Goal: Task Accomplishment & Management: Use online tool/utility

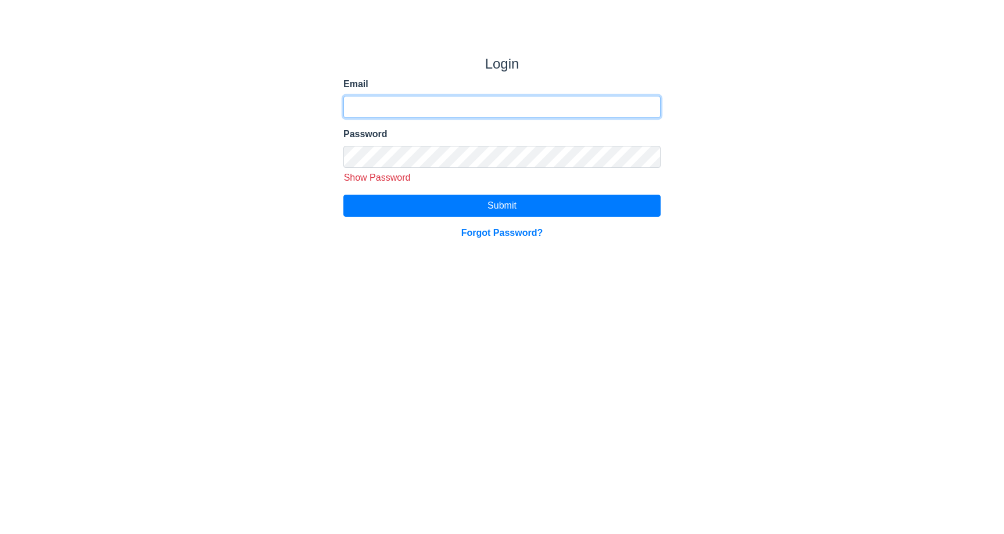
click at [490, 118] on input "Email" at bounding box center [501, 107] width 317 height 22
type input "*"
type input "**********"
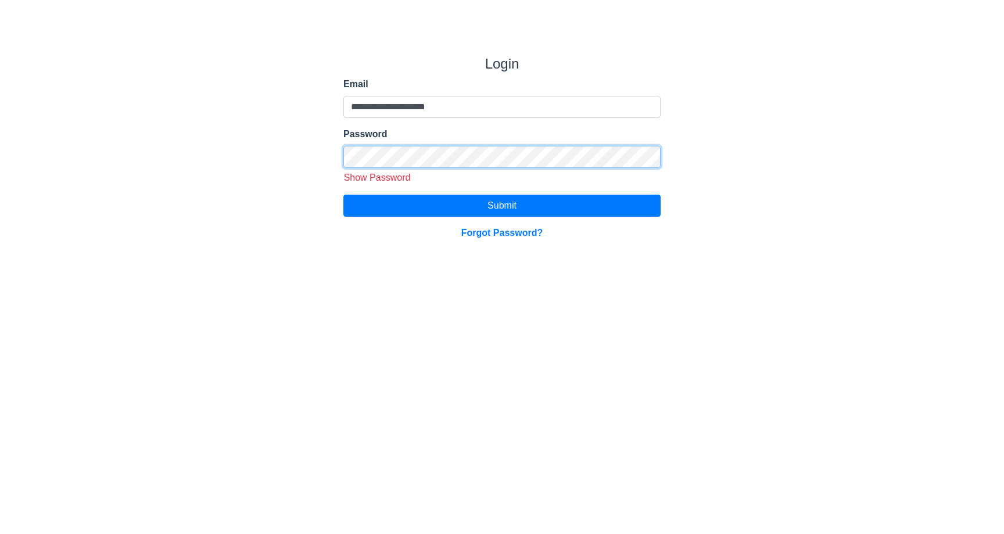
click at [343, 195] on button "Submit" at bounding box center [501, 206] width 317 height 22
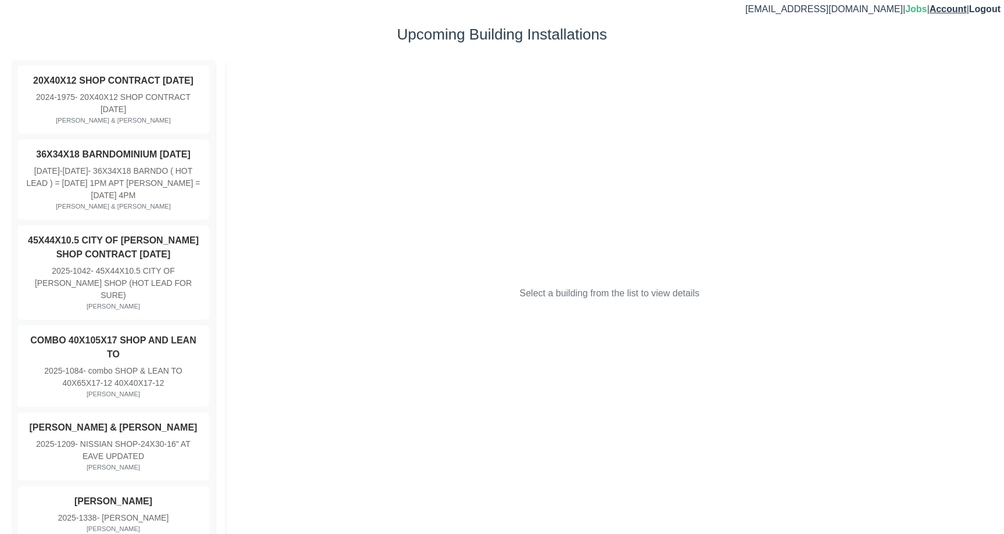
click at [953, 7] on link "Account" at bounding box center [947, 9] width 37 height 10
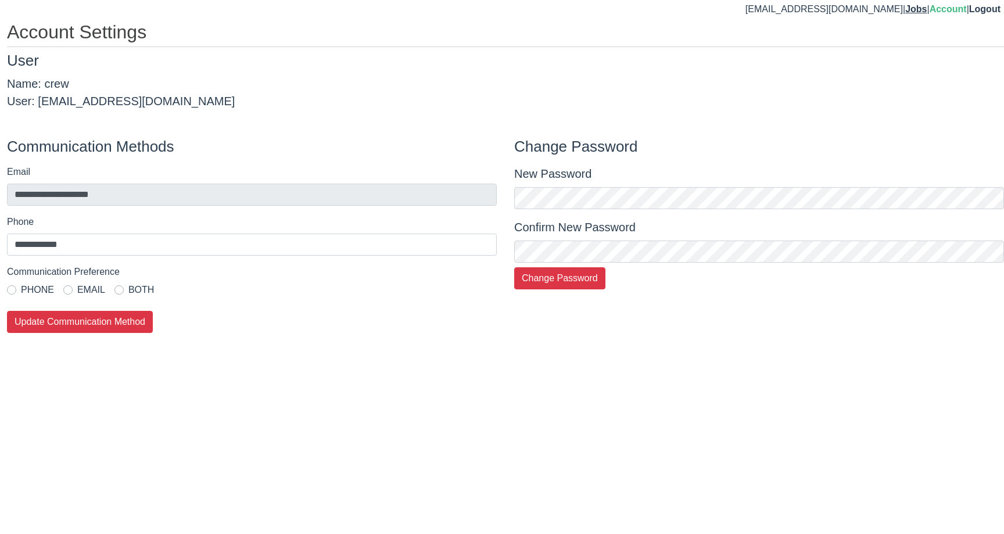
click at [908, 12] on link "Jobs" at bounding box center [915, 9] width 21 height 10
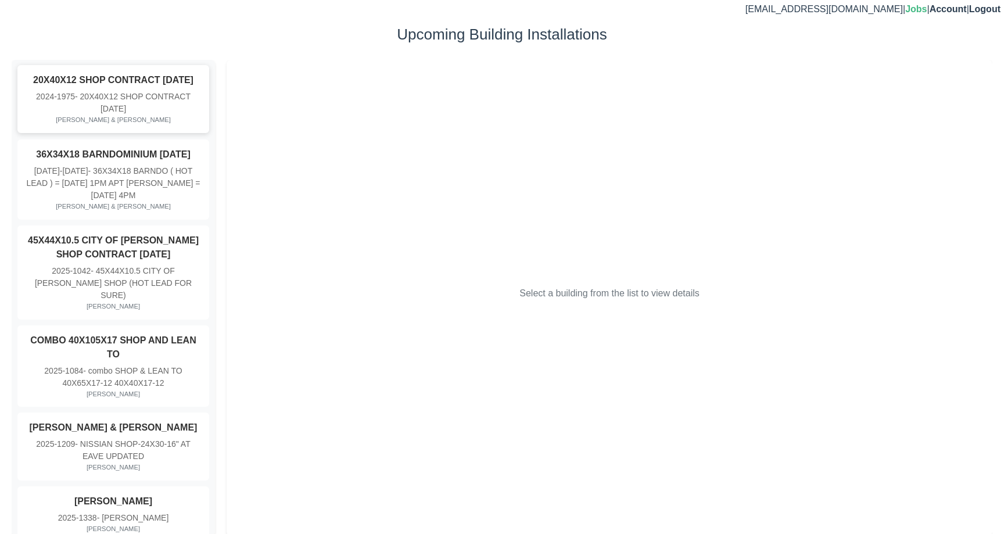
click at [198, 92] on div "2024-1975 - 20X40X12 SHOP CONTRACT [DATE]" at bounding box center [113, 103] width 175 height 24
select select "*"
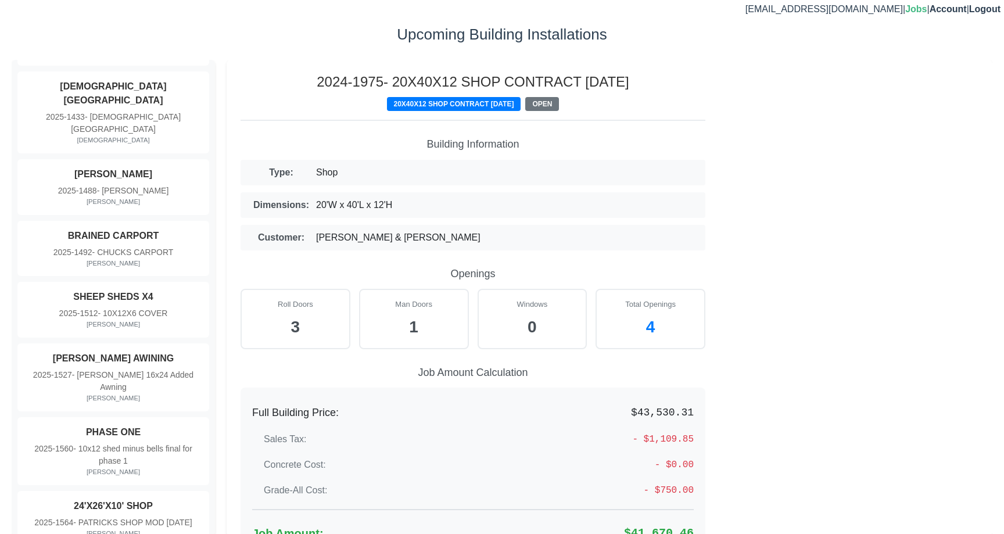
scroll to position [523, 0]
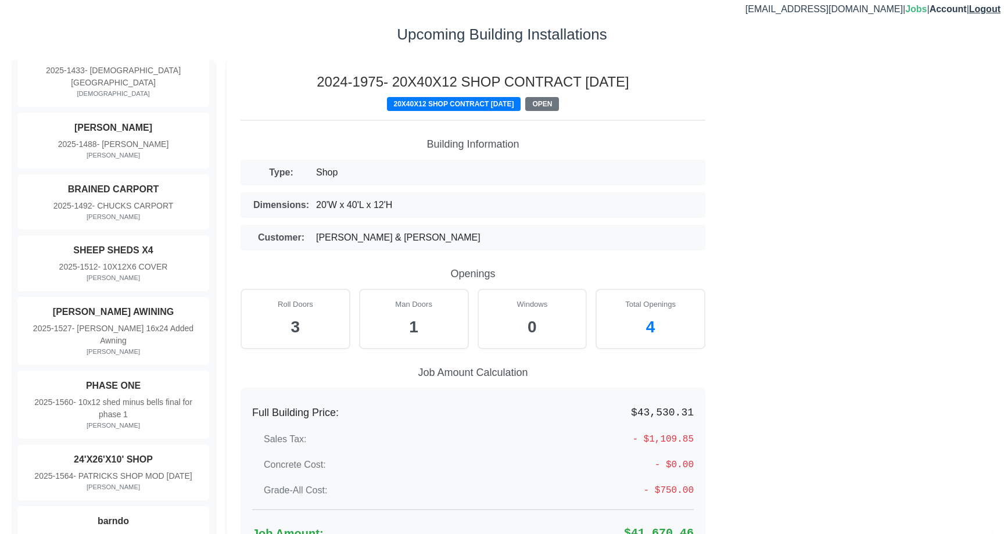
click at [982, 12] on span "Logout" at bounding box center [984, 9] width 31 height 10
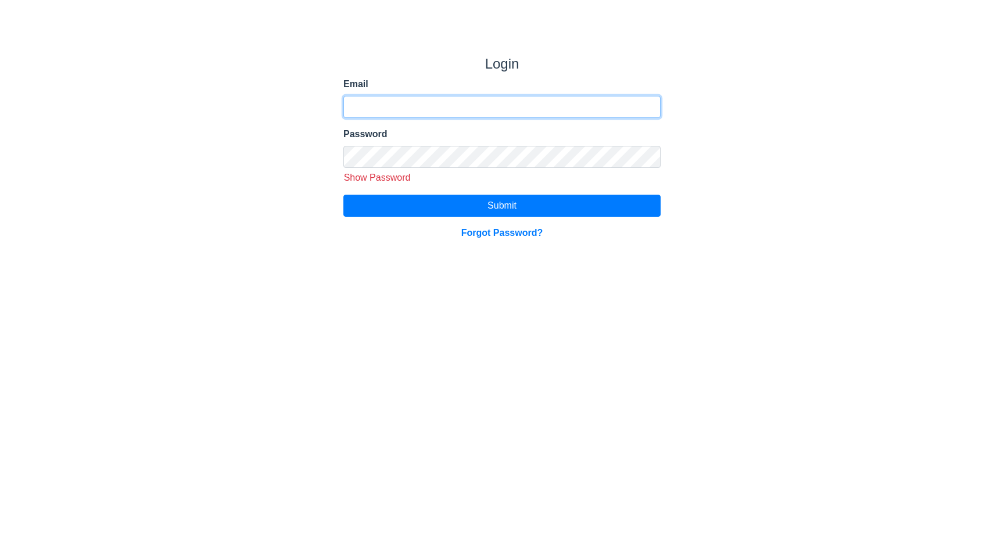
click at [413, 118] on input "Email" at bounding box center [501, 107] width 317 height 22
type input "**********"
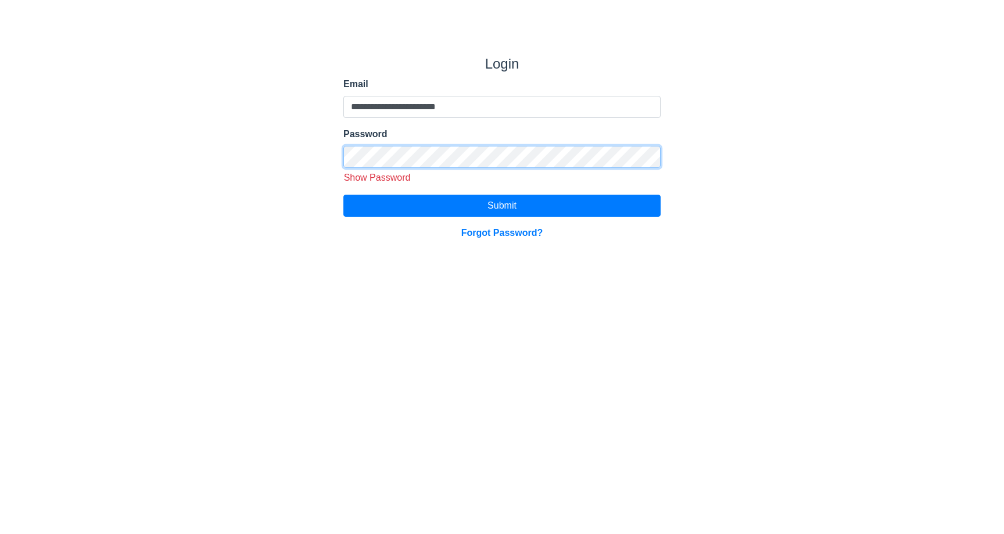
click at [343, 195] on button "Submit" at bounding box center [501, 206] width 317 height 22
